Goal: Communication & Community: Answer question/provide support

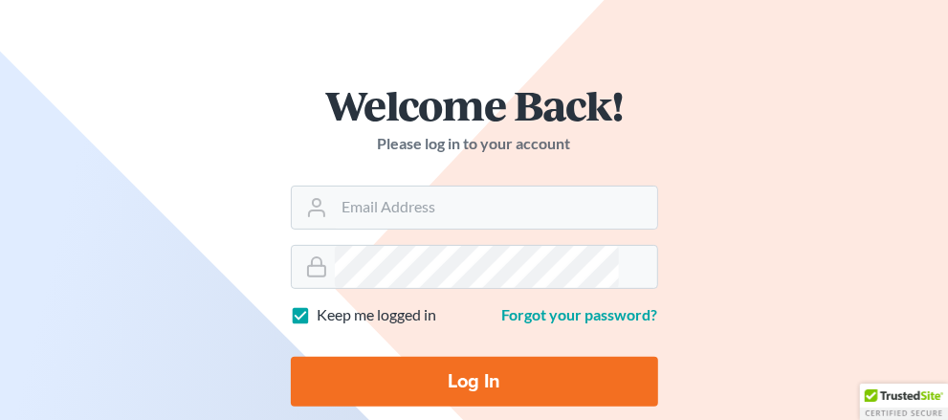
scroll to position [191, 0]
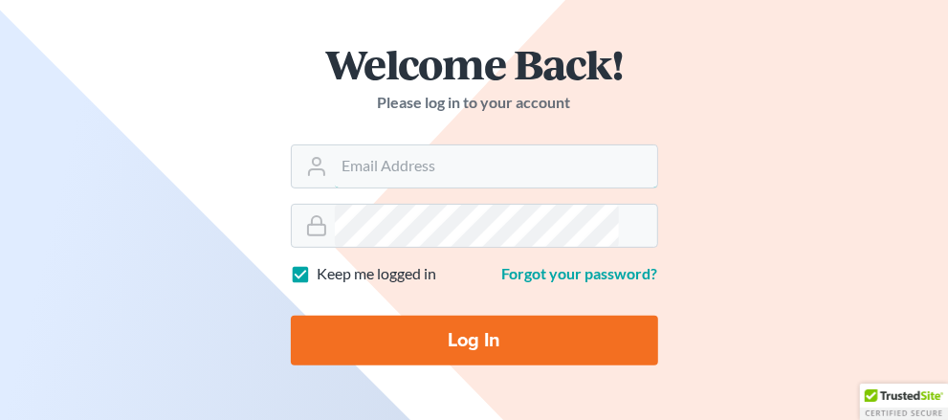
type input "[EMAIL_ADDRESS][DOMAIN_NAME]"
click at [291, 358] on input "Log In" at bounding box center [474, 341] width 367 height 50
type input "Thinking..."
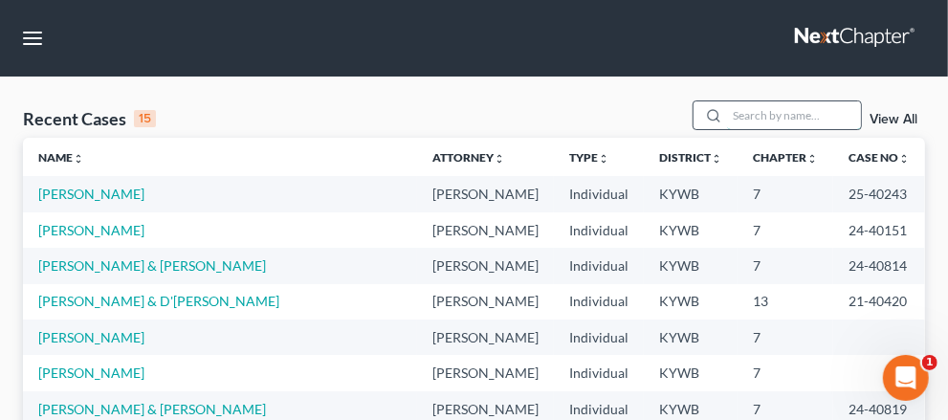
click at [727, 129] on input "search" at bounding box center [794, 115] width 134 height 28
click at [870, 126] on link "View All" at bounding box center [894, 119] width 48 height 13
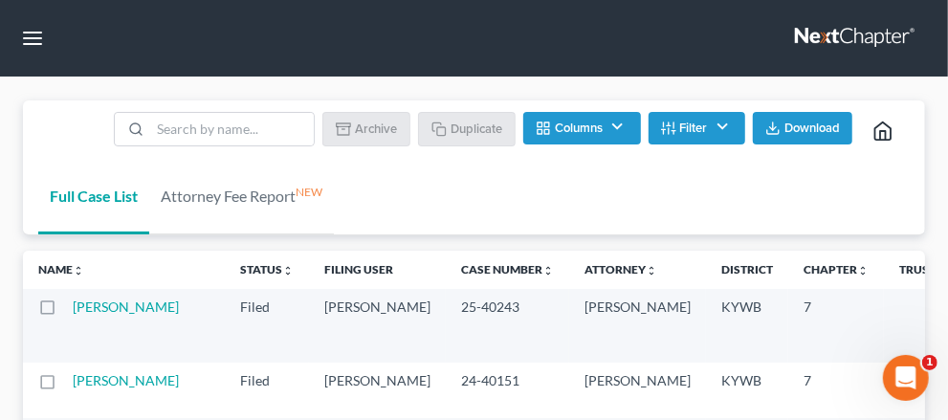
click at [681, 145] on button "Filter" at bounding box center [697, 128] width 97 height 33
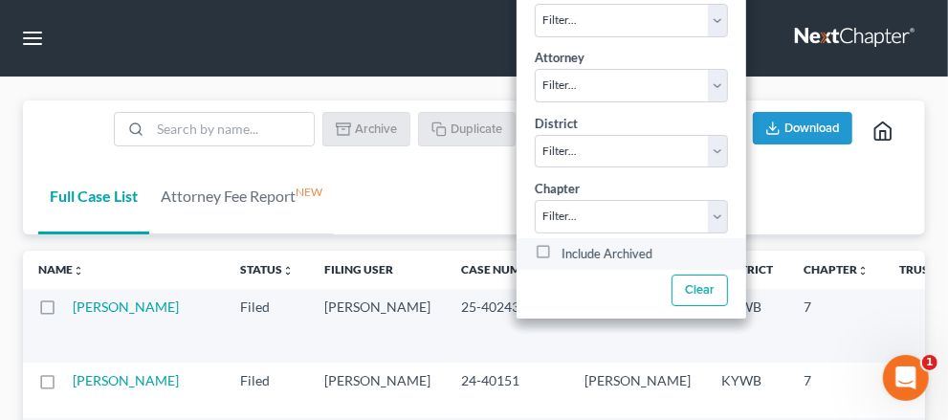
click at [562, 265] on label "Include Archived" at bounding box center [607, 253] width 91 height 23
click at [569, 255] on input "Include Archived" at bounding box center [575, 248] width 12 height 12
checkbox input "true"
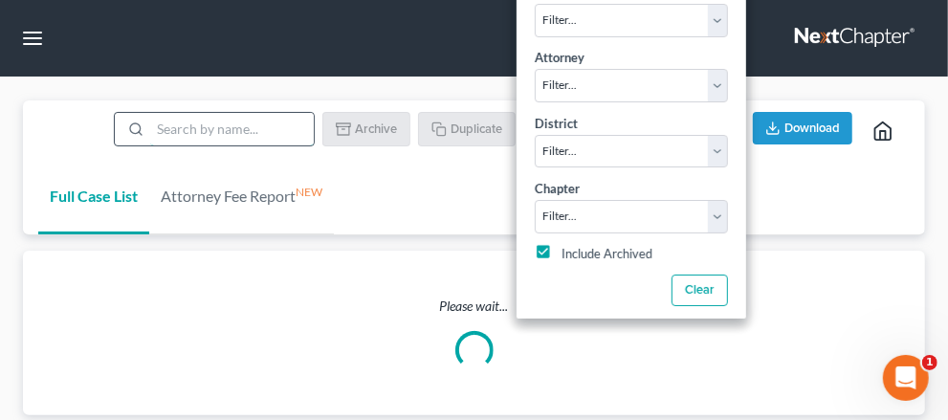
click at [269, 145] on input "search" at bounding box center [232, 129] width 164 height 33
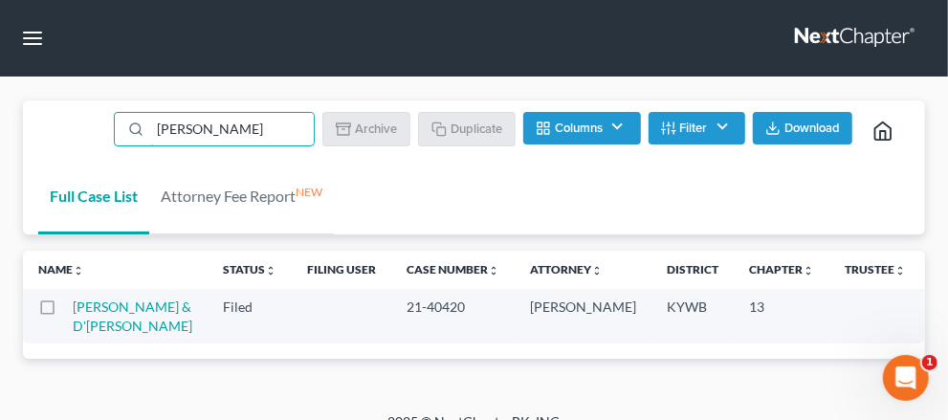
click at [65, 312] on label at bounding box center [65, 312] width 0 height 0
type input "[PERSON_NAME]"
click at [73, 310] on input "checkbox" at bounding box center [79, 304] width 12 height 12
checkbox input "true"
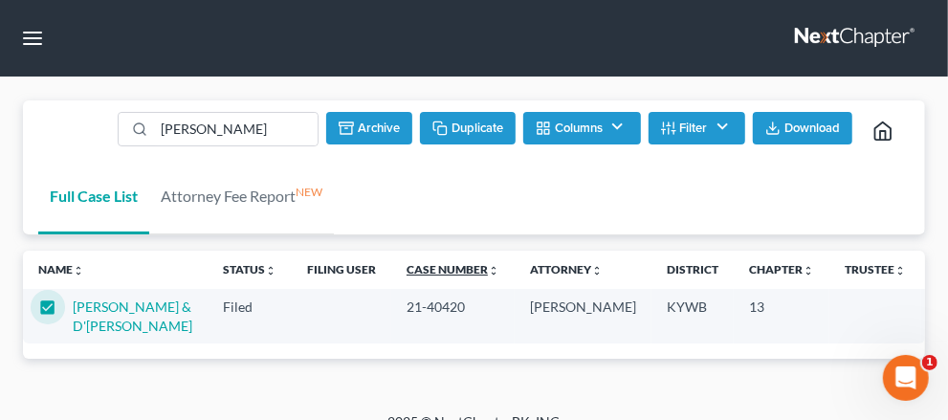
scroll to position [100, 0]
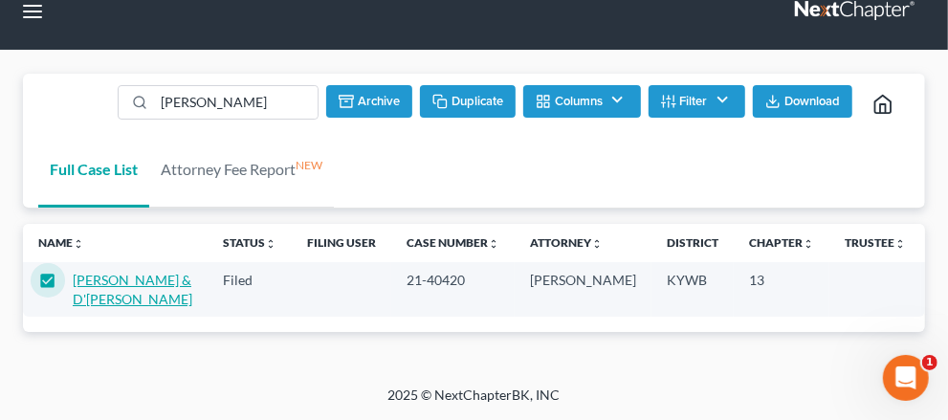
click at [108, 272] on link "[PERSON_NAME] & D'[PERSON_NAME]" at bounding box center [133, 289] width 120 height 35
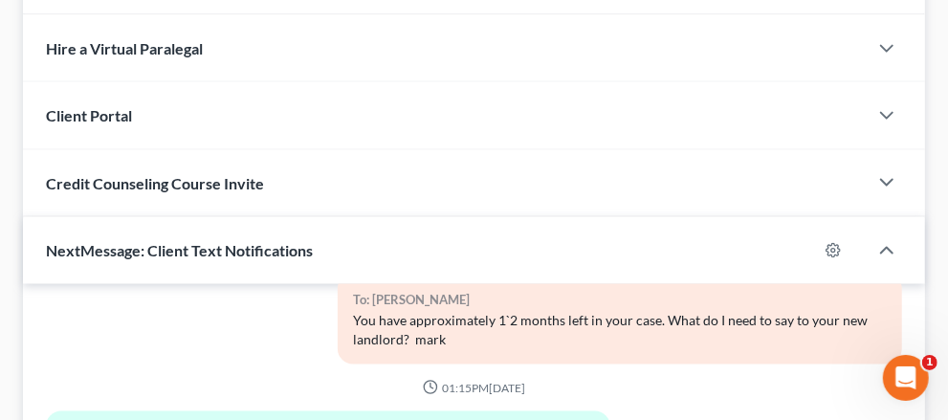
scroll to position [1632, 0]
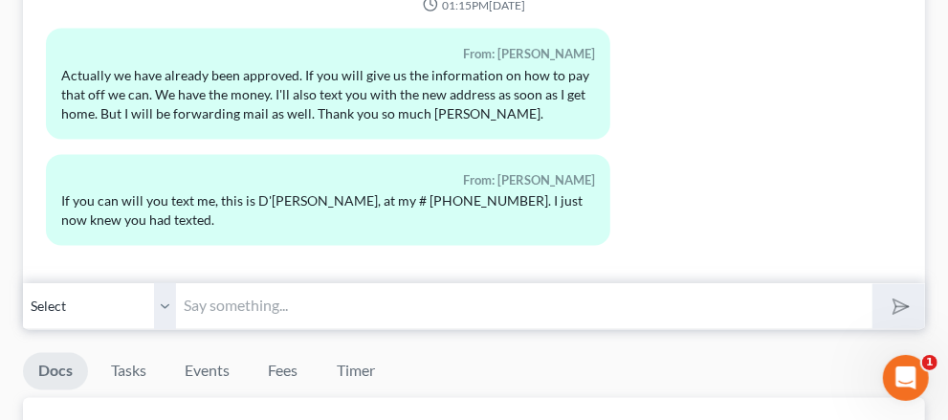
click at [629, 283] on input "text" at bounding box center [524, 306] width 697 height 47
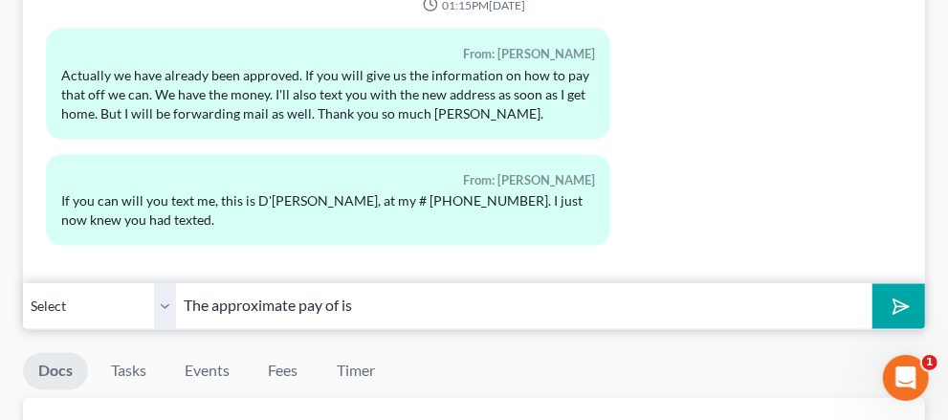
drag, startPoint x: 521, startPoint y: 233, endPoint x: 603, endPoint y: 233, distance: 82.3
click at [603, 283] on input "The approximate pay of is" at bounding box center [524, 306] width 697 height 47
click at [683, 283] on input "The approximate pay of is" at bounding box center [524, 306] width 697 height 47
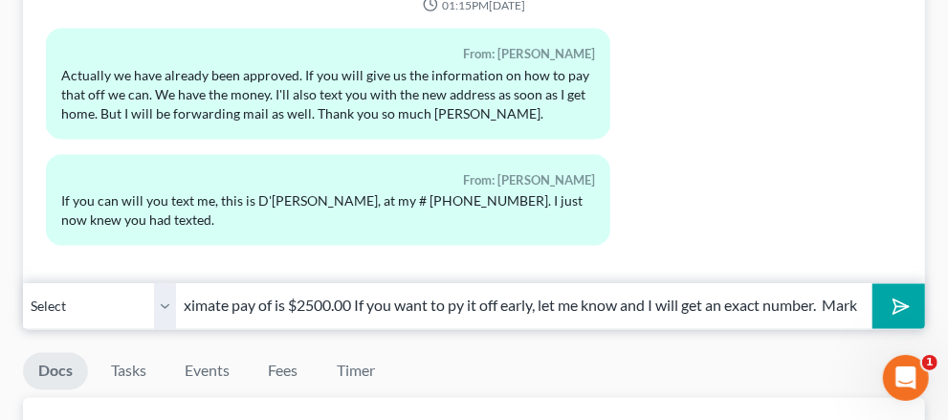
scroll to position [0, 386]
type input "The approximate pay of is $2500.00 If you want to py it off early, let me know …"
click at [895, 296] on polygon "submit" at bounding box center [897, 307] width 23 height 23
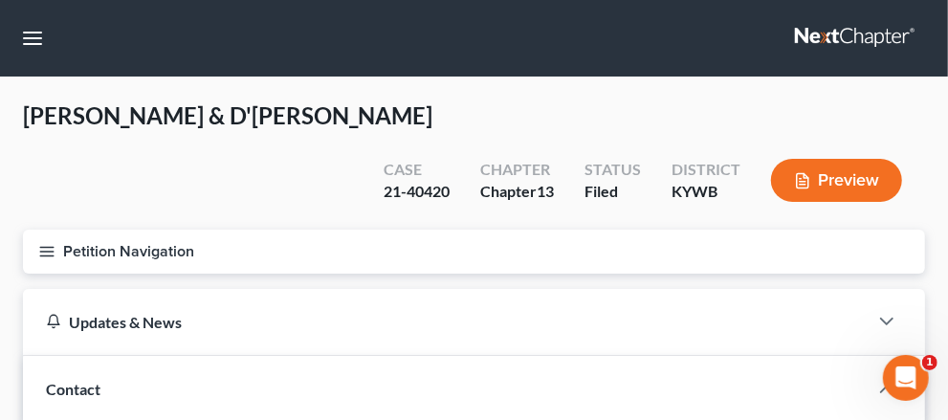
click at [0, 0] on link "Home" at bounding box center [0, 0] width 0 height 0
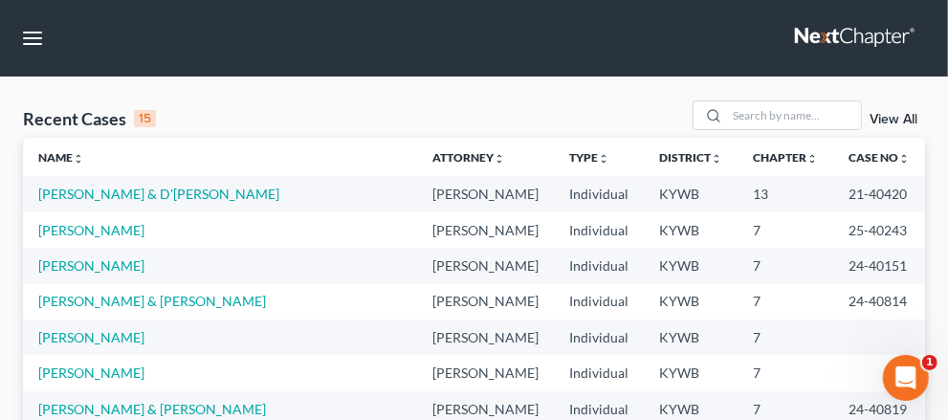
click at [870, 126] on link "View All" at bounding box center [894, 119] width 48 height 13
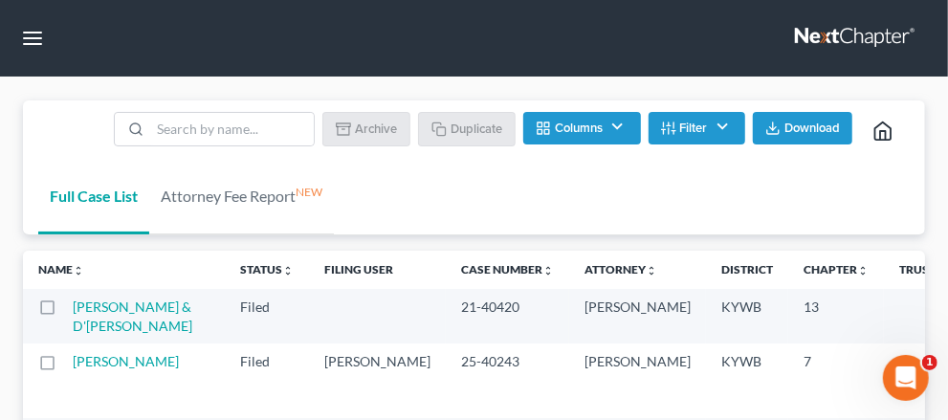
click at [673, 131] on line "button" at bounding box center [674, 131] width 4 height 0
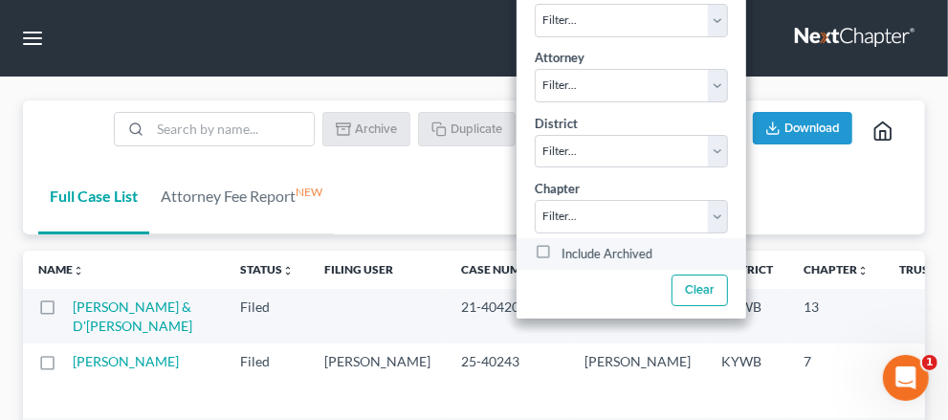
click at [562, 265] on label "Include Archived" at bounding box center [607, 253] width 91 height 23
click at [569, 255] on input "Include Archived" at bounding box center [575, 248] width 12 height 12
checkbox input "true"
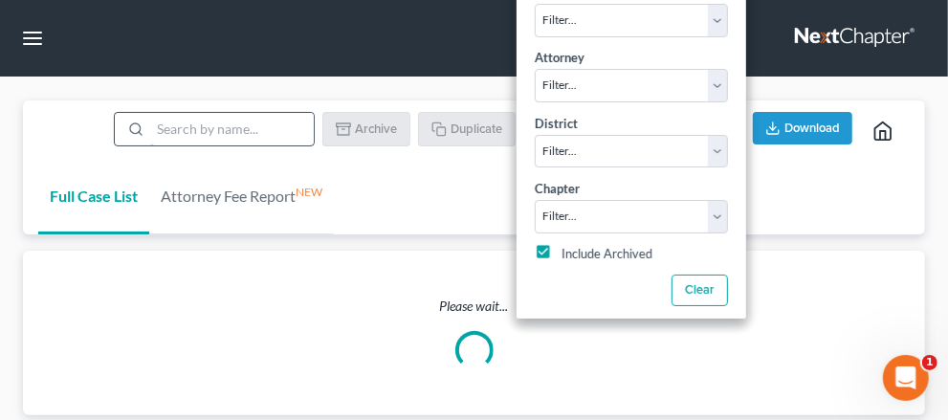
click at [263, 145] on input "search" at bounding box center [232, 129] width 164 height 33
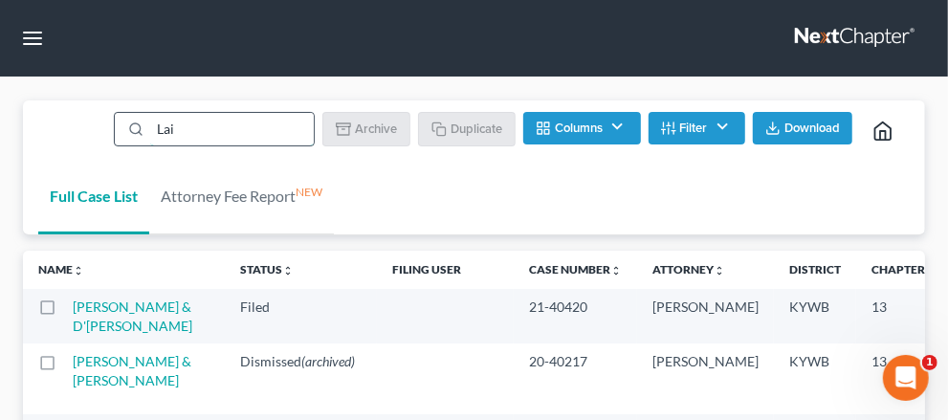
type input "[PERSON_NAME]"
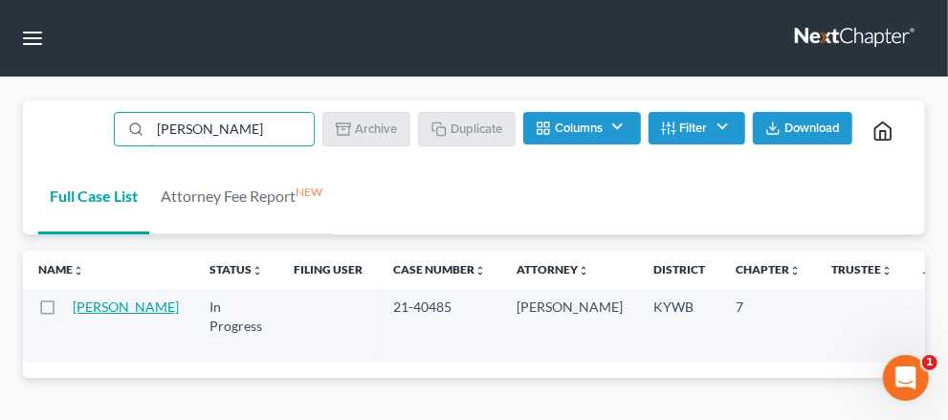
click at [77, 315] on link "[PERSON_NAME]" at bounding box center [126, 307] width 106 height 16
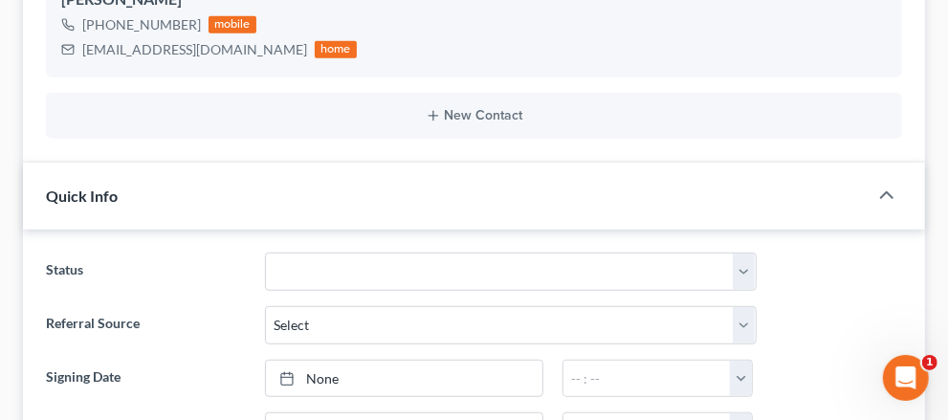
scroll to position [574, 0]
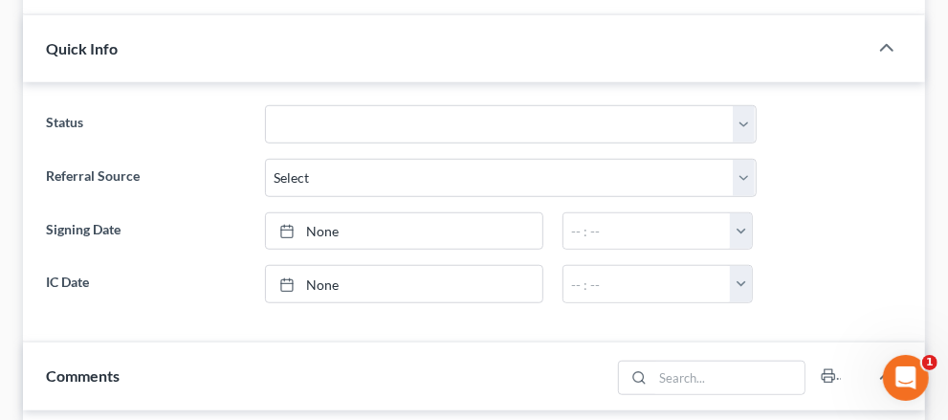
click at [0, 0] on span "Additional Documents" at bounding box center [0, 0] width 0 height 0
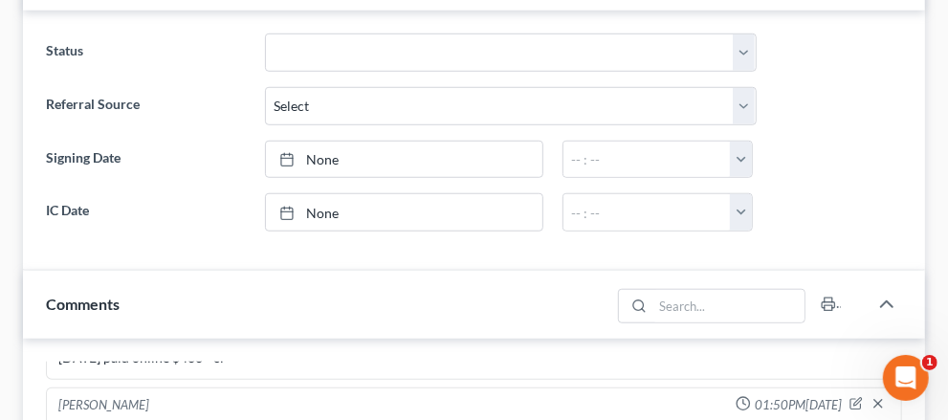
scroll to position [766, 0]
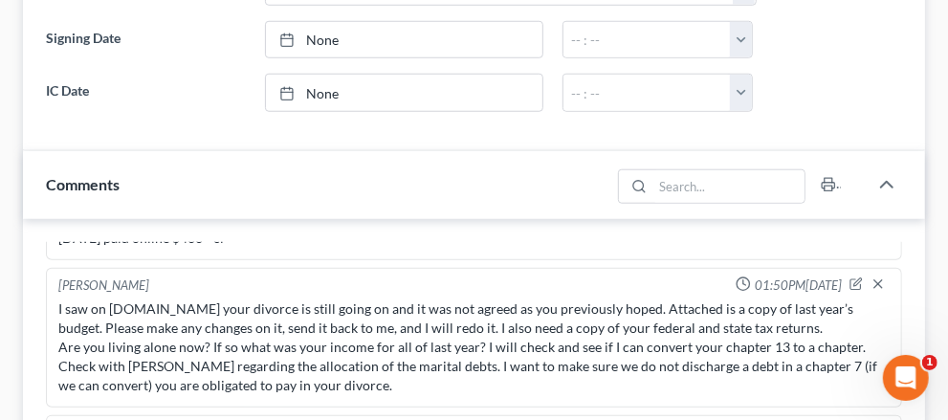
click at [0, 0] on link "PACER Notices" at bounding box center [0, 0] width 0 height 0
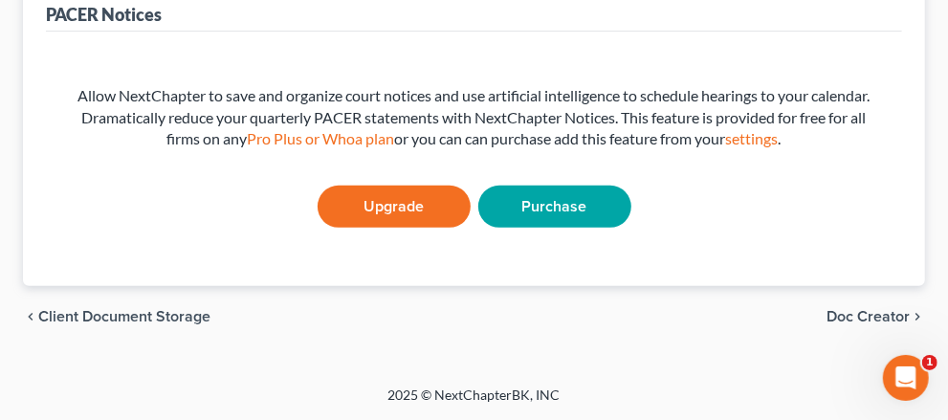
scroll to position [766, 0]
click at [0, 0] on span "Download History" at bounding box center [0, 0] width 0 height 0
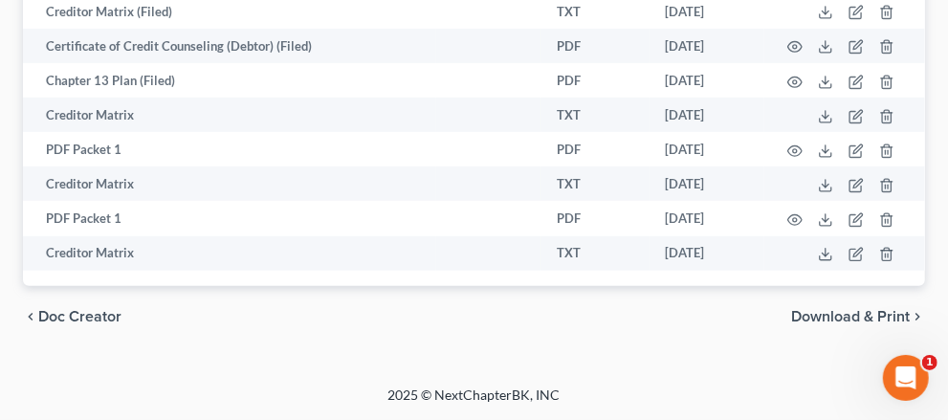
scroll to position [737, 0]
click at [0, 0] on span "PACER Notices" at bounding box center [0, 0] width 0 height 0
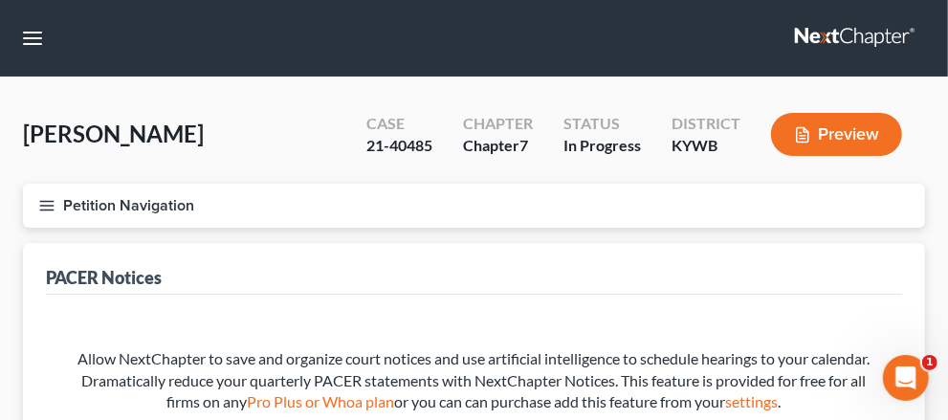
click at [0, 0] on span "Case Dashboard" at bounding box center [0, 0] width 0 height 0
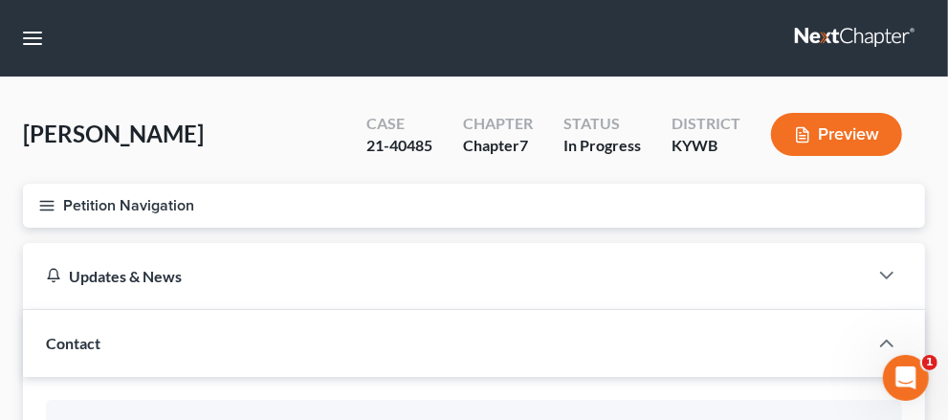
click at [0, 0] on link "Home" at bounding box center [0, 0] width 0 height 0
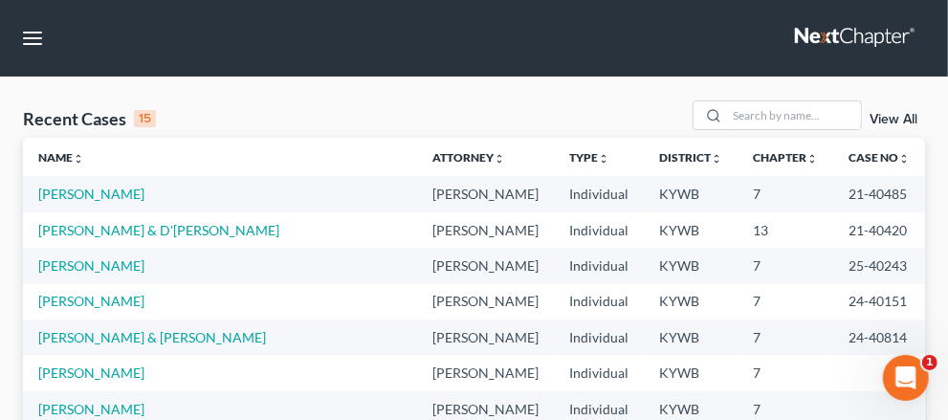
click at [870, 126] on link "View All" at bounding box center [894, 119] width 48 height 13
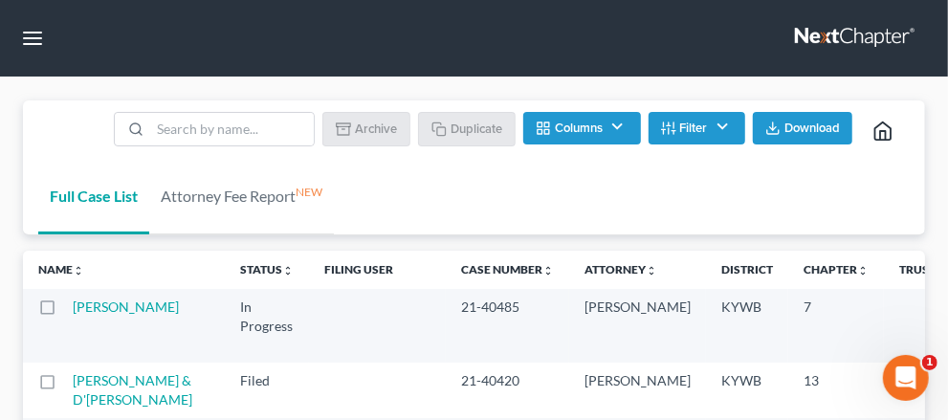
click at [712, 145] on button "Filter" at bounding box center [697, 128] width 97 height 33
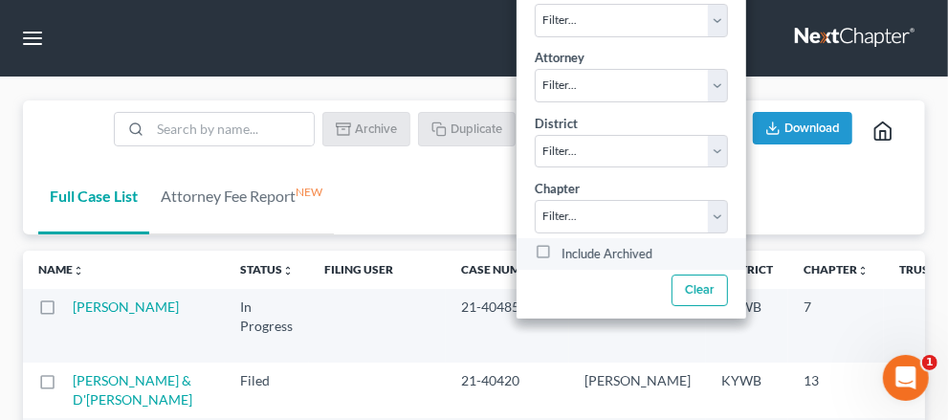
drag, startPoint x: 542, startPoint y: 287, endPoint x: 522, endPoint y: 284, distance: 19.4
click at [562, 265] on label "Include Archived" at bounding box center [607, 253] width 91 height 23
click at [569, 255] on input "Include Archived" at bounding box center [575, 248] width 12 height 12
checkbox input "true"
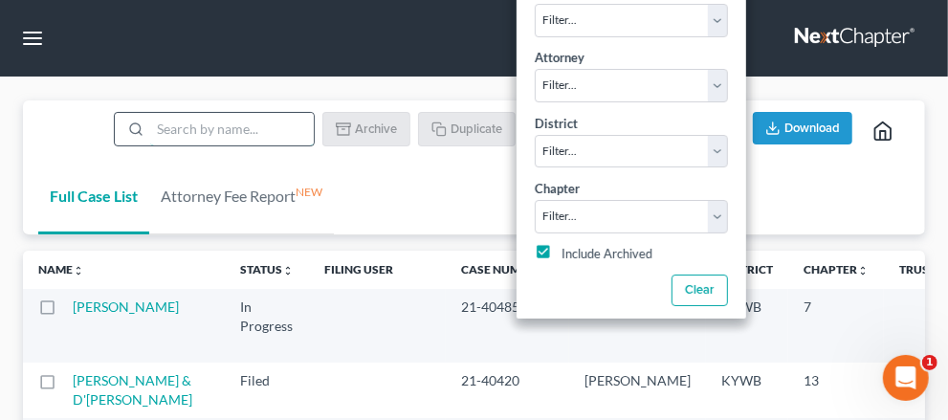
click at [256, 145] on input "search" at bounding box center [232, 129] width 164 height 33
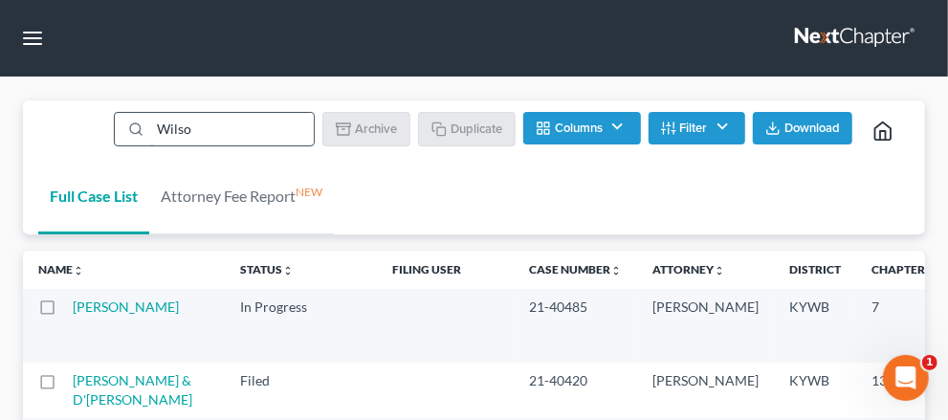
type input "[PERSON_NAME]"
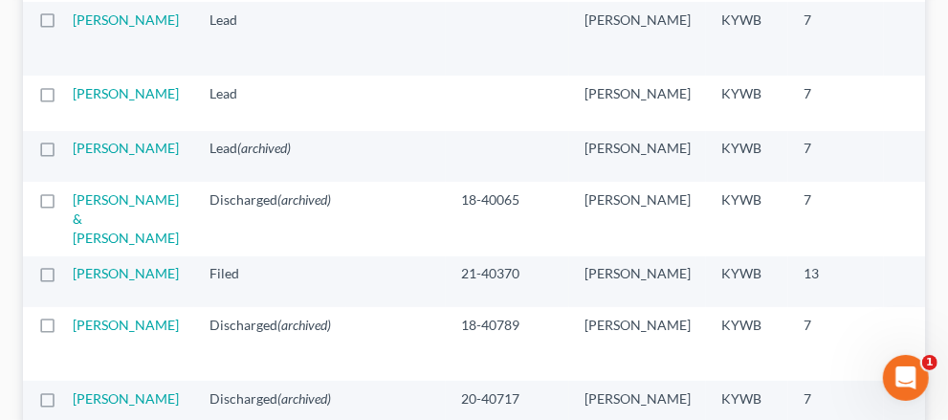
scroll to position [478, 0]
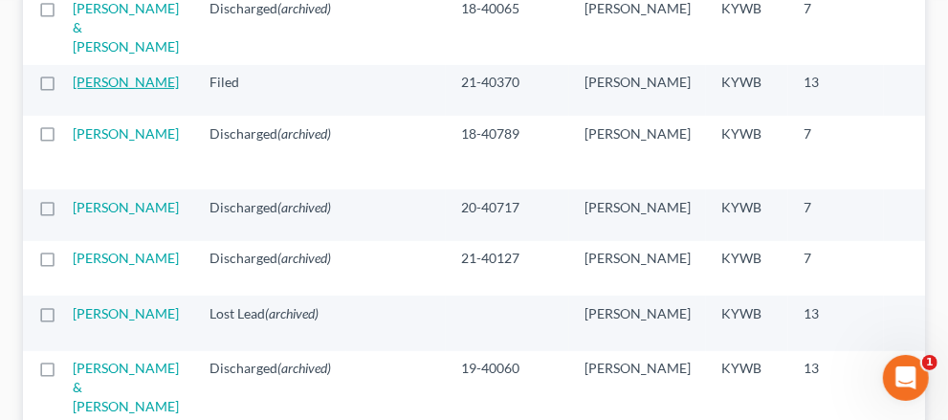
click at [96, 90] on link "[PERSON_NAME]" at bounding box center [126, 82] width 106 height 16
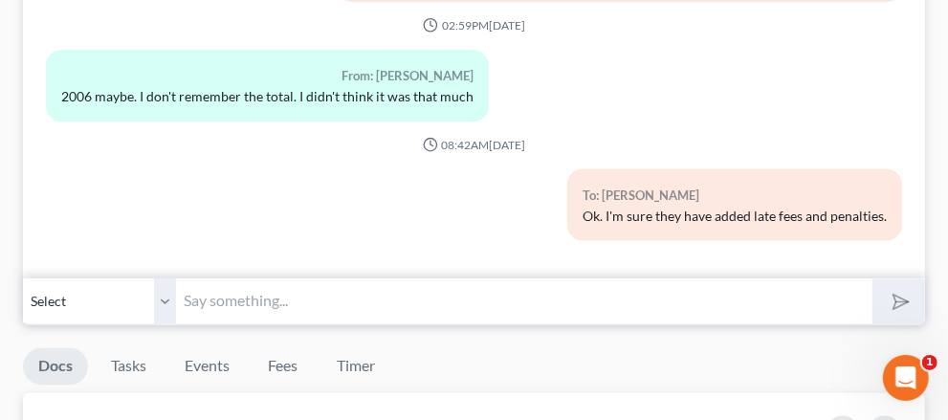
scroll to position [1340, 0]
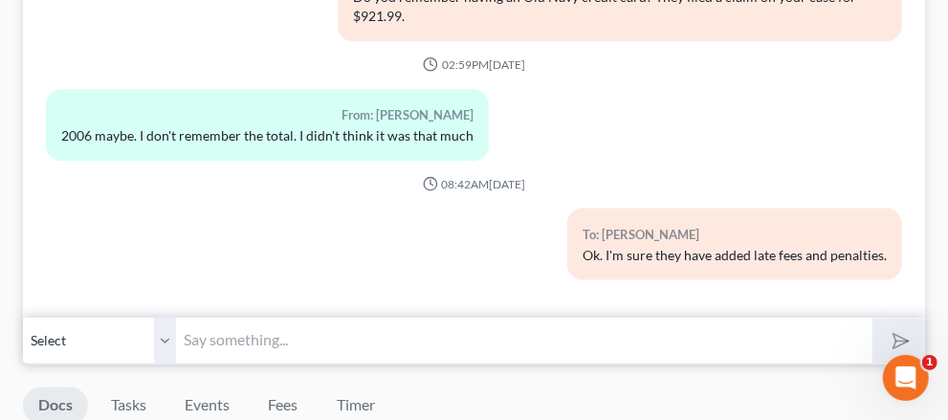
click at [519, 318] on input "text" at bounding box center [524, 341] width 697 height 47
click at [523, 318] on input "text" at bounding box center [524, 341] width 697 height 47
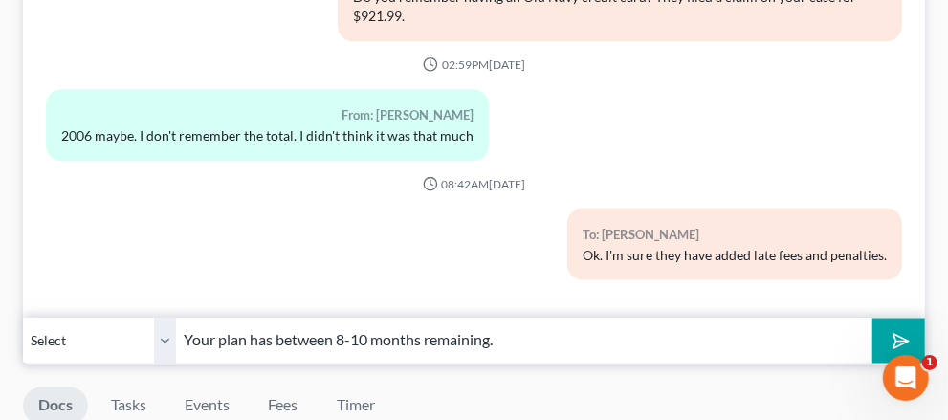
click at [827, 318] on input "Your plan has between 8-10 months remaining." at bounding box center [524, 341] width 697 height 47
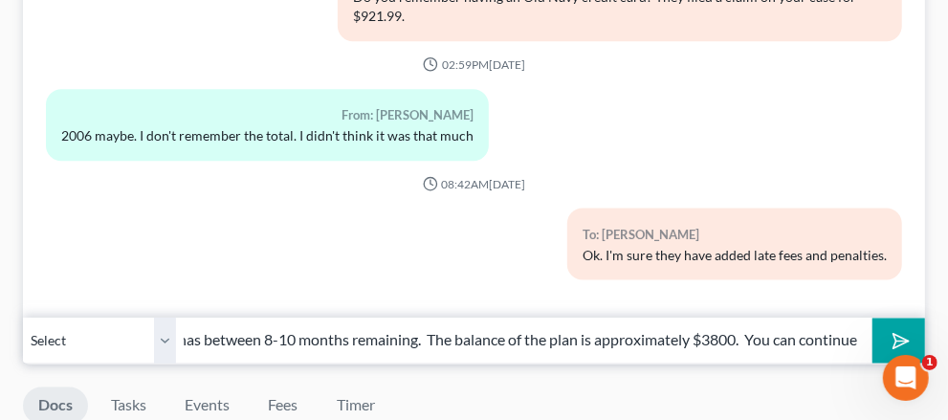
scroll to position [0, 391]
click at [861, 318] on input "Your plan has between 8-10 months remaining. The balance of the plan is approxi…" at bounding box center [524, 341] width 697 height 47
click at [583, 318] on input "Your plan has between 8-10 months remaining. The balance of the plan is approxi…" at bounding box center [524, 341] width 697 height 47
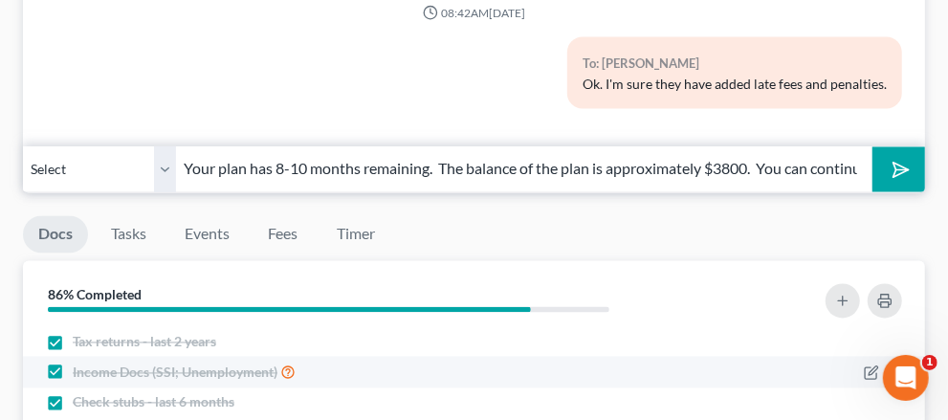
scroll to position [1340, 0]
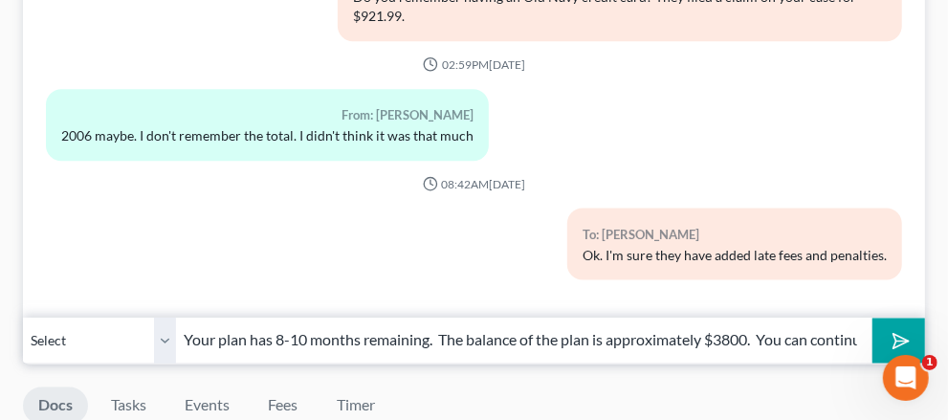
click at [684, 318] on input "Your plan has 8-10 months remaining. The balance of the plan is approximately $…" at bounding box center [524, 341] width 697 height 47
click at [623, 322] on input "Your plan has 8-10 months remaining. The balance of the plan is approximately $…" at bounding box center [524, 341] width 697 height 47
click at [583, 318] on input "Your plan has 8-10 months remaining. The balance of the plan is approximately $…" at bounding box center [524, 341] width 697 height 47
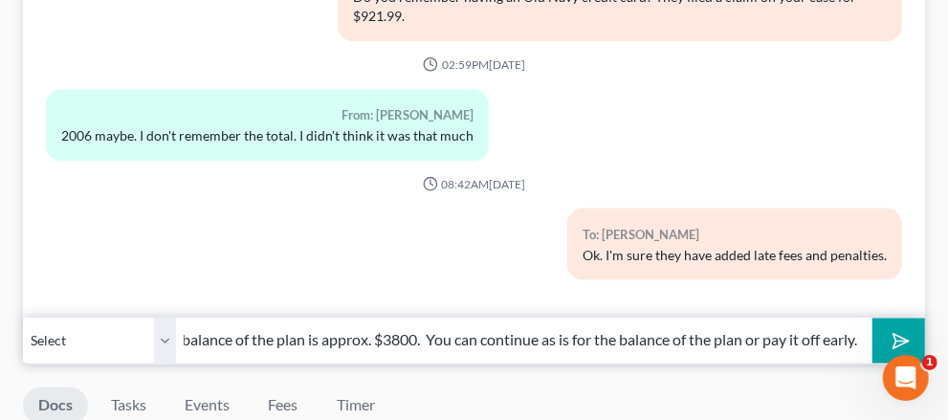
click at [773, 318] on input "Your plan has 8-10 months remaining. The balance of the plan is approx. $3800. …" at bounding box center [524, 341] width 697 height 47
type input "Your plan has 8-10 months remaining. The balance of the plan is approx. $3800. …"
click at [901, 327] on icon "submit" at bounding box center [897, 340] width 27 height 27
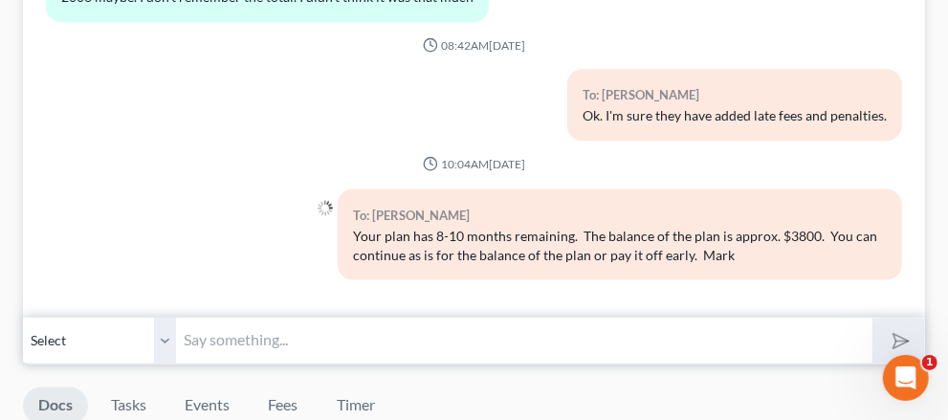
scroll to position [9972, 0]
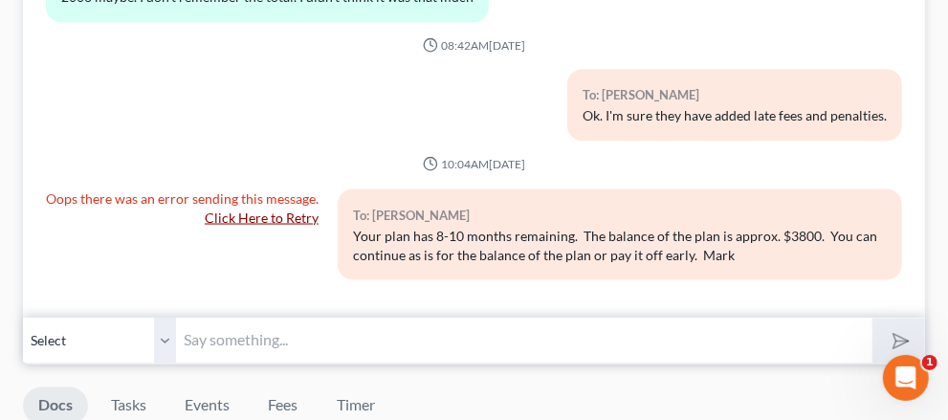
click at [319, 210] on link "Click Here to Retry" at bounding box center [262, 218] width 114 height 16
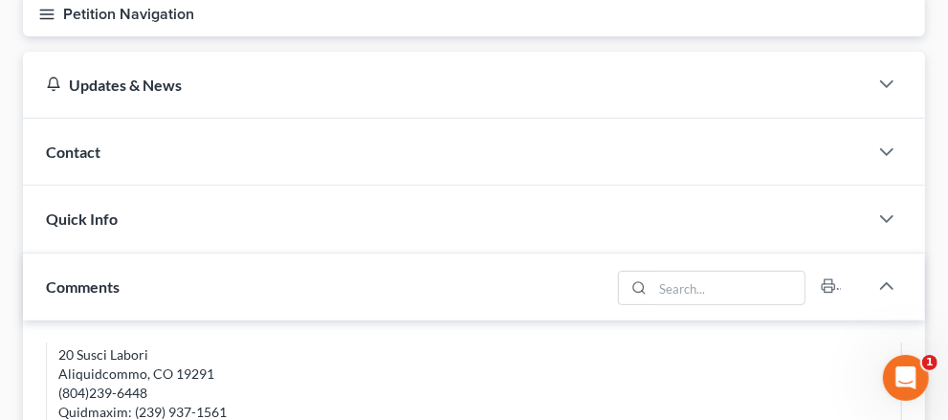
scroll to position [0, 0]
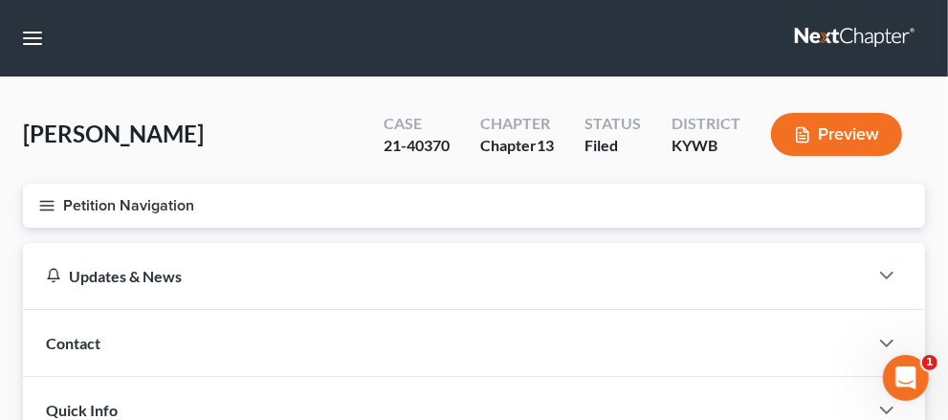
drag, startPoint x: 402, startPoint y: 318, endPoint x: 333, endPoint y: 288, distance: 75.0
click at [100, 334] on span "Contact" at bounding box center [73, 343] width 55 height 18
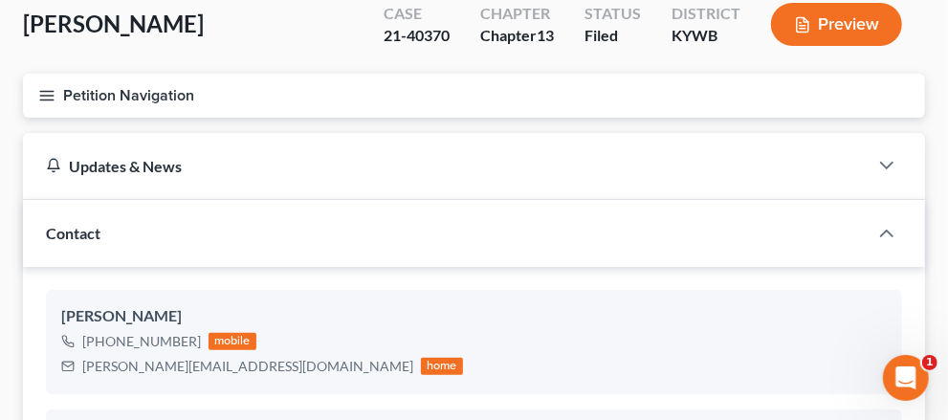
scroll to position [287, 0]
